Goal: Task Accomplishment & Management: Complete application form

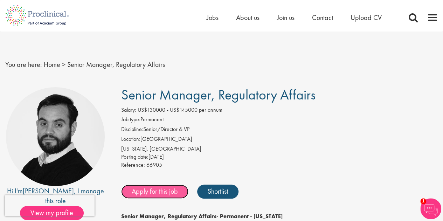
click at [147, 195] on link "Apply for this job" at bounding box center [154, 191] width 67 height 14
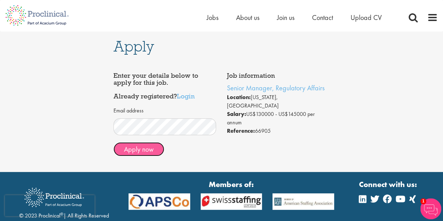
click at [137, 150] on button "Apply now" at bounding box center [138, 149] width 51 height 14
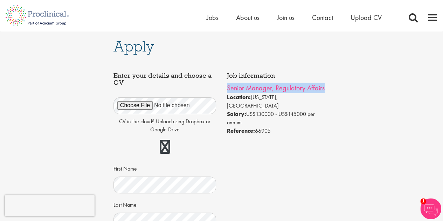
drag, startPoint x: 328, startPoint y: 86, endPoint x: 227, endPoint y: 86, distance: 101.1
click at [227, 86] on li "Senior Manager, Regulatory Affairs" at bounding box center [278, 88] width 103 height 10
copy link "Senior Manager, Regulatory Affairs"
click at [245, 22] on span "About us" at bounding box center [247, 17] width 23 height 9
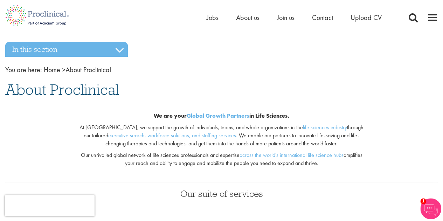
click at [322, 22] on li "Contact" at bounding box center [322, 17] width 21 height 10
click at [322, 20] on span "Contact" at bounding box center [322, 17] width 21 height 9
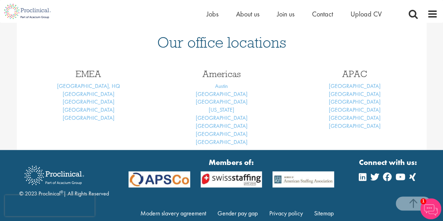
scroll to position [300, 0]
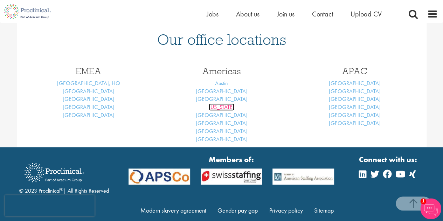
click at [221, 106] on link "[US_STATE]" at bounding box center [222, 106] width 26 height 7
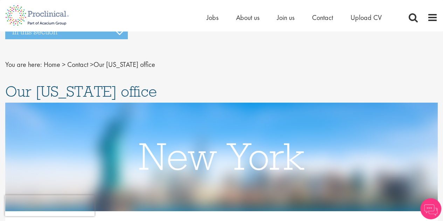
click at [56, 122] on img at bounding box center [221, 157] width 432 height 108
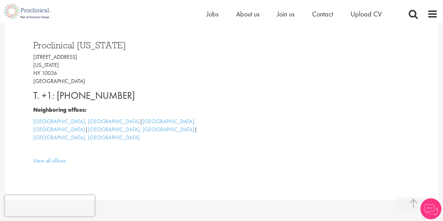
scroll to position [201, 0]
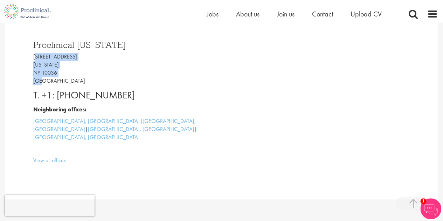
drag, startPoint x: 45, startPoint y: 81, endPoint x: 36, endPoint y: 57, distance: 25.6
click at [36, 57] on p "[STREET_ADDRESS][US_STATE]" at bounding box center [127, 69] width 189 height 32
drag, startPoint x: 34, startPoint y: 57, endPoint x: 52, endPoint y: 76, distance: 26.5
click at [52, 76] on p "[STREET_ADDRESS][US_STATE]" at bounding box center [127, 69] width 189 height 32
click at [49, 156] on link "View all offices" at bounding box center [49, 159] width 33 height 7
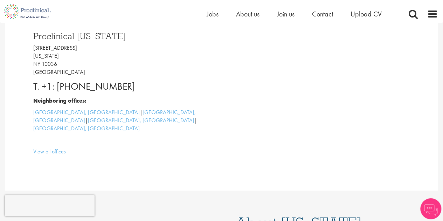
scroll to position [201, 0]
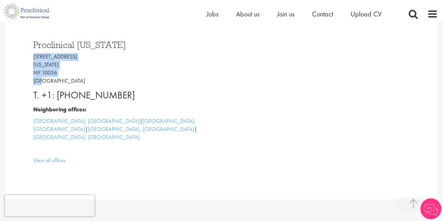
drag, startPoint x: 35, startPoint y: 55, endPoint x: 62, endPoint y: 81, distance: 37.6
click at [62, 81] on p "45 W 45th Street New York NY 10036 USA" at bounding box center [127, 69] width 189 height 32
copy p "45 W 45th Street New York NY 10036 USA"
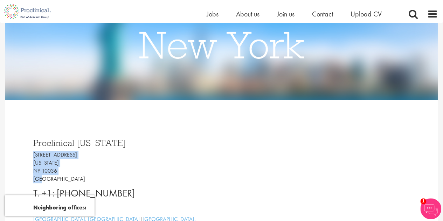
scroll to position [101, 0]
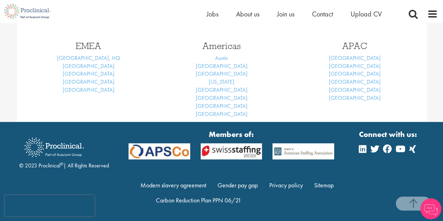
scroll to position [132, 0]
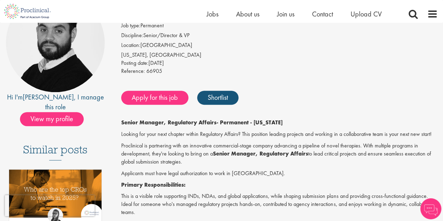
scroll to position [85, 0]
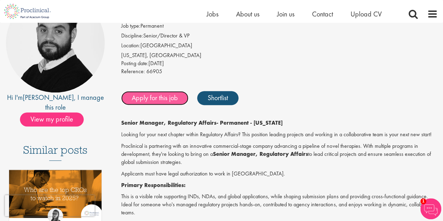
click at [160, 100] on link "Apply for this job" at bounding box center [154, 98] width 67 height 14
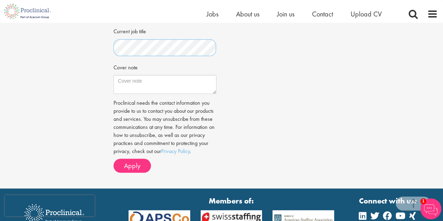
scroll to position [237, 0]
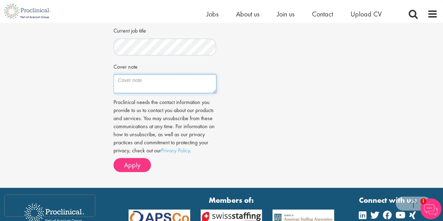
click at [181, 81] on textarea "Cover note" at bounding box center [164, 83] width 103 height 19
paste textarea "Loremi Dolors Ametcon: 461, Adipis El, Seddoe, TE-46308 Incid: utlabore19@etdol…"
type textarea "Loremi Dolors Ametcon: 461, Adipis El, Seddoe, TE-46308 Incid: utlabore19@etdol…"
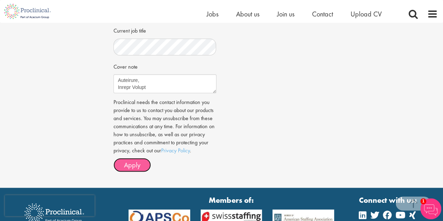
click at [136, 161] on span "Apply" at bounding box center [132, 164] width 16 height 9
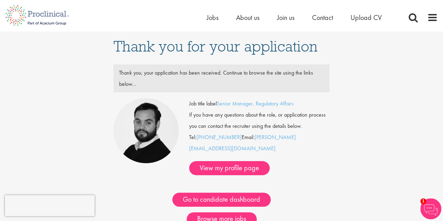
click at [357, 122] on div "Thank you for your application Thank you, your application has been received. C…" at bounding box center [221, 139] width 453 height 216
